Goal: Transaction & Acquisition: Purchase product/service

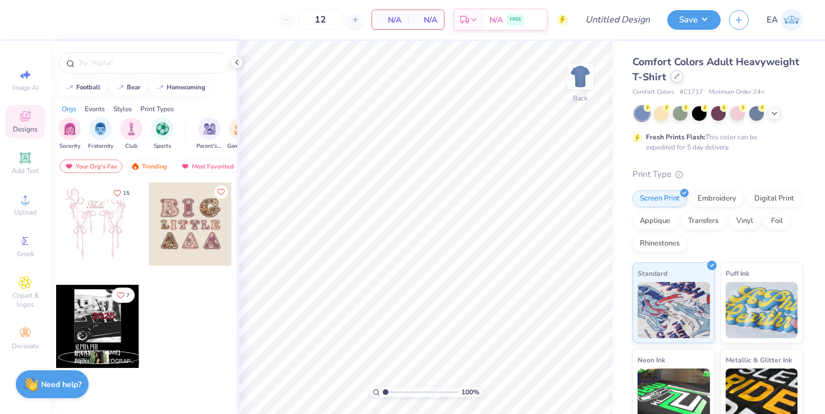
click at [678, 80] on div at bounding box center [677, 76] width 12 height 12
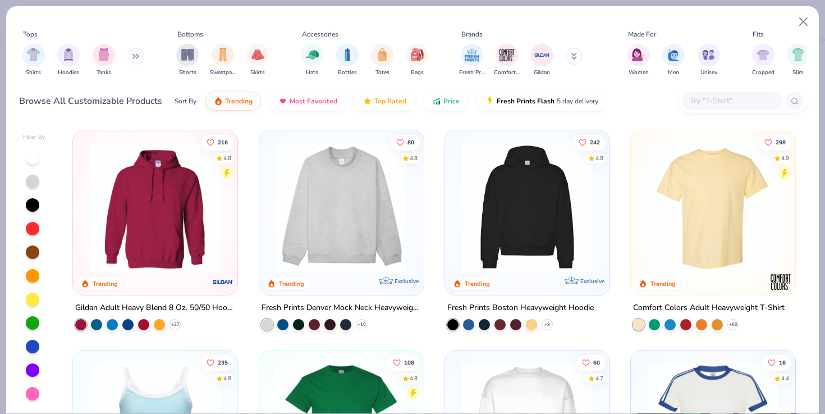
click at [528, 228] on img at bounding box center [527, 206] width 142 height 131
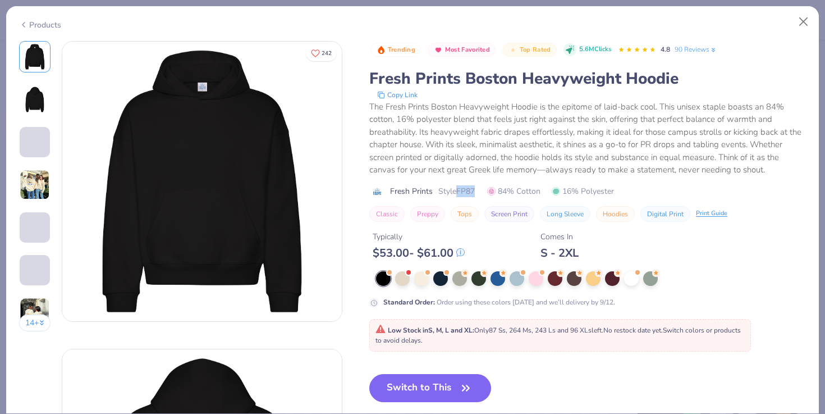
drag, startPoint x: 459, startPoint y: 191, endPoint x: 485, endPoint y: 190, distance: 25.8
click at [485, 190] on div "Fresh Prints Style FP87 84% Cotton 16% Polyester" at bounding box center [587, 191] width 437 height 12
copy span "FP87"
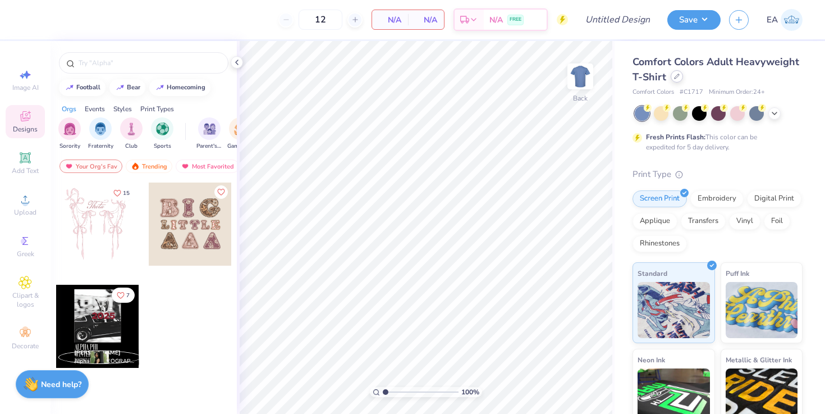
click at [676, 77] on icon at bounding box center [677, 77] width 6 height 6
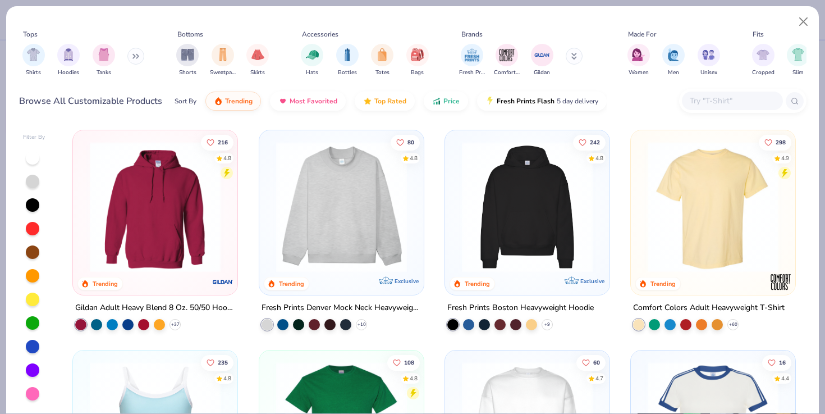
click at [139, 59] on button at bounding box center [135, 56] width 17 height 17
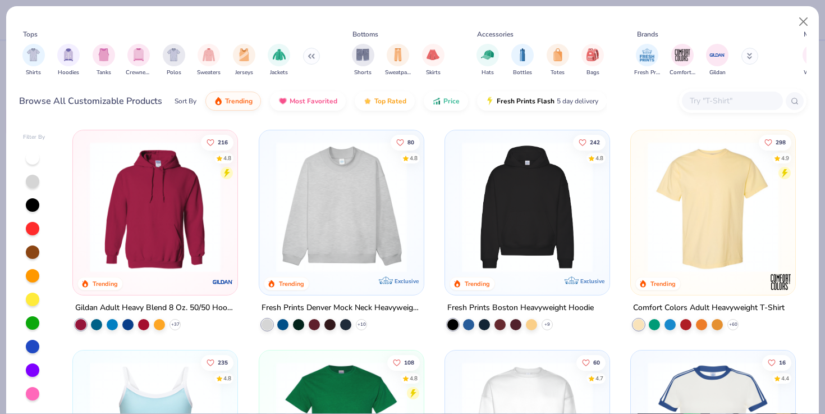
scroll to position [0, 10]
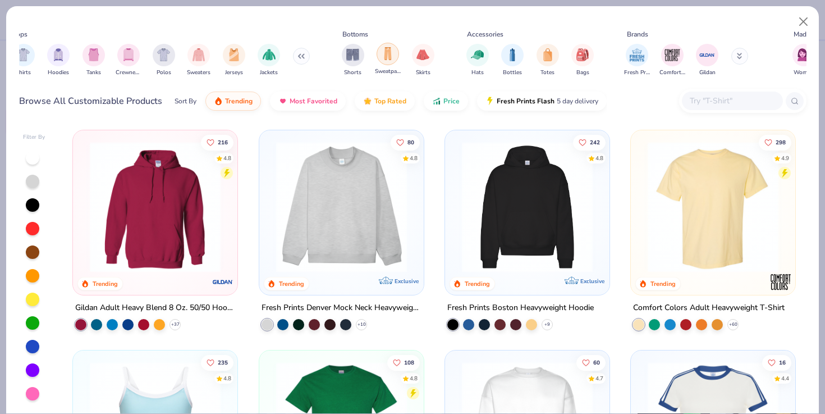
click at [379, 48] on div "filter for Sweatpants" at bounding box center [388, 54] width 22 height 22
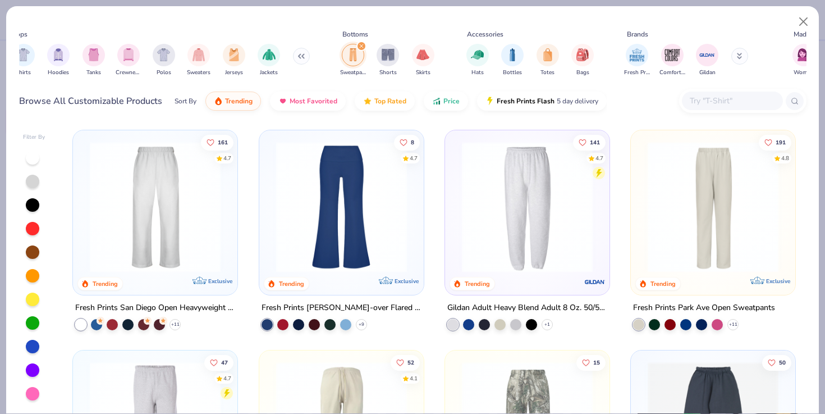
click at [188, 249] on img at bounding box center [155, 206] width 142 height 131
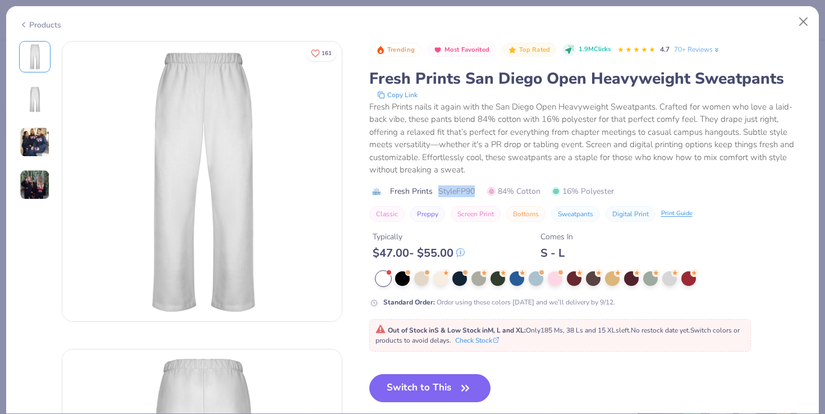
drag, startPoint x: 439, startPoint y: 191, endPoint x: 478, endPoint y: 194, distance: 38.8
click at [478, 194] on div "Fresh Prints Style FP90 84% Cotton 16% Polyester" at bounding box center [587, 191] width 437 height 12
copy span "Style FP90"
click at [515, 122] on div "Fresh Prints nails it again with the San Diego Open Heavyweight Sweatpants. Cra…" at bounding box center [587, 138] width 437 height 76
click at [434, 391] on button "Switch to This" at bounding box center [430, 388] width 122 height 28
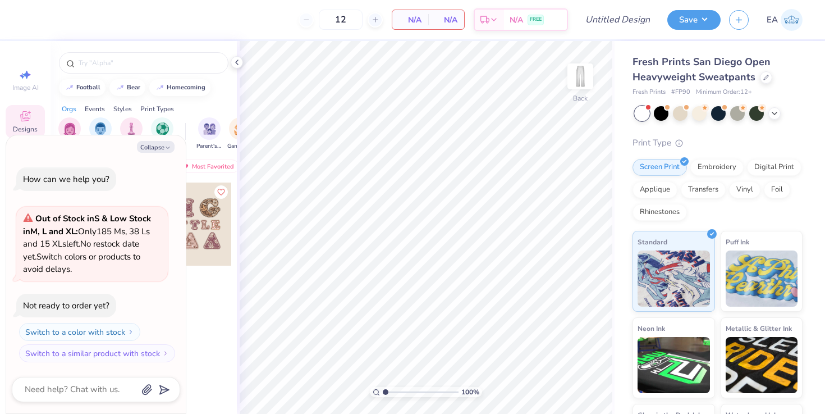
click at [198, 20] on div "12 N/A Per Item N/A Total Est. Delivery N/A FREE" at bounding box center [299, 19] width 537 height 39
click at [156, 148] on button "Collapse" at bounding box center [156, 147] width 38 height 12
type textarea "x"
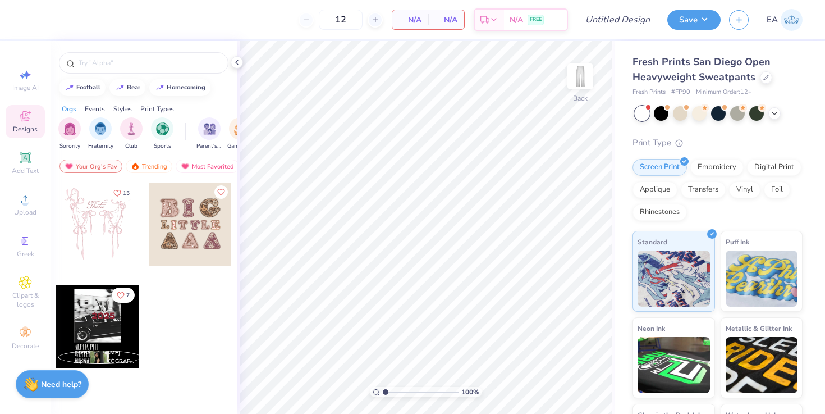
click at [86, 227] on div at bounding box center [97, 223] width 83 height 83
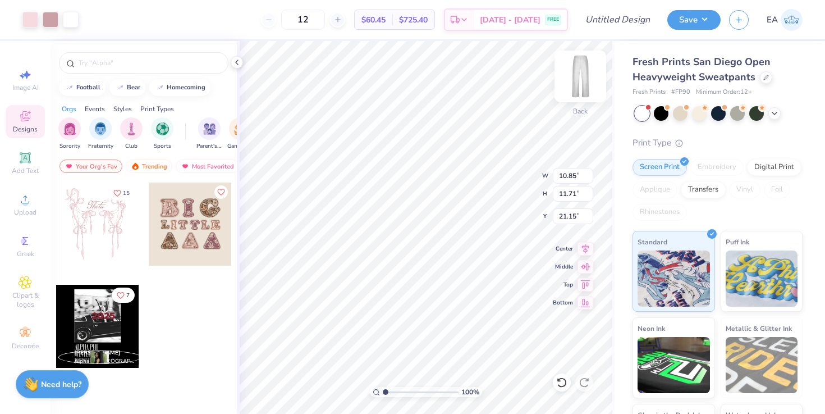
click at [579, 85] on img at bounding box center [580, 76] width 45 height 45
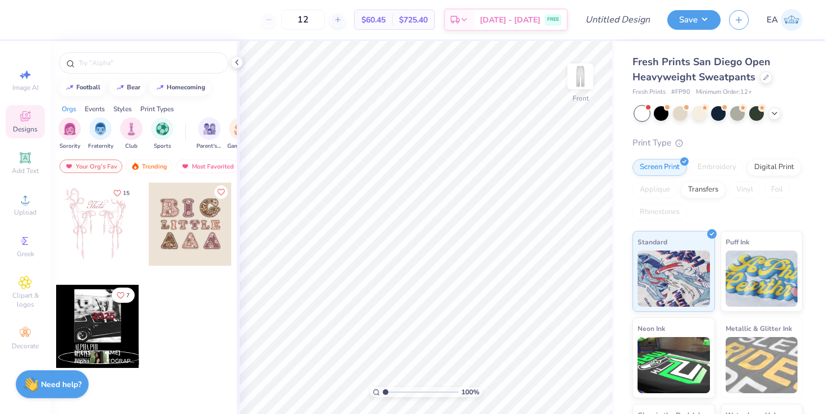
click at [108, 213] on div at bounding box center [97, 223] width 83 height 83
